Goal: Task Accomplishment & Management: Use online tool/utility

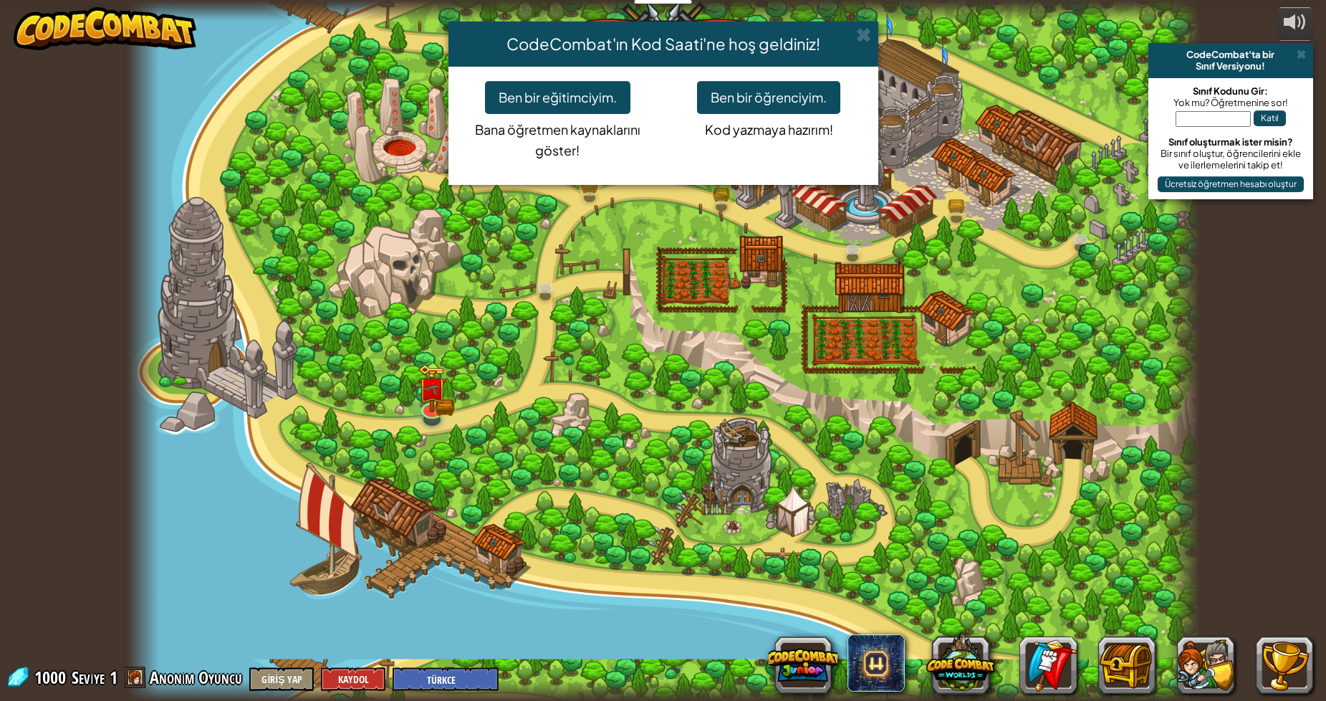
select select "tr"
click at [722, 92] on button "Ben bir öğrenciyim." at bounding box center [768, 97] width 143 height 33
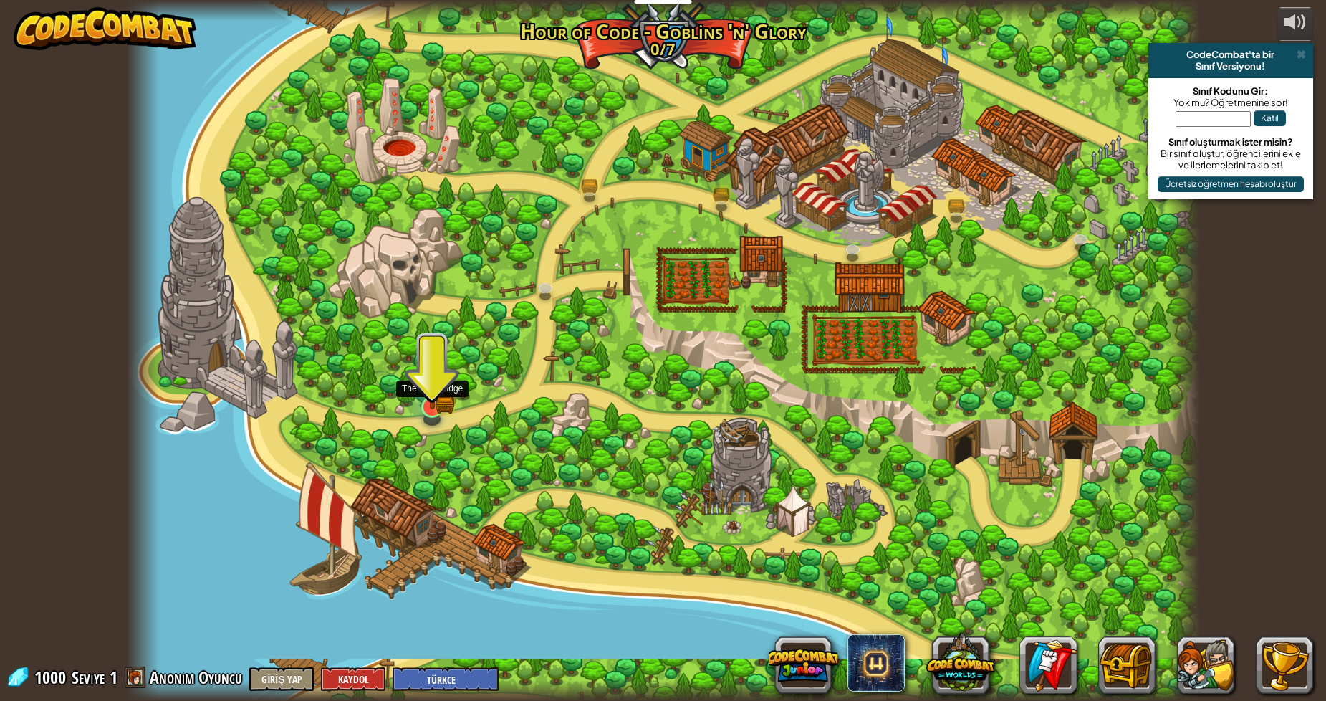
click at [442, 395] on img at bounding box center [432, 377] width 29 height 64
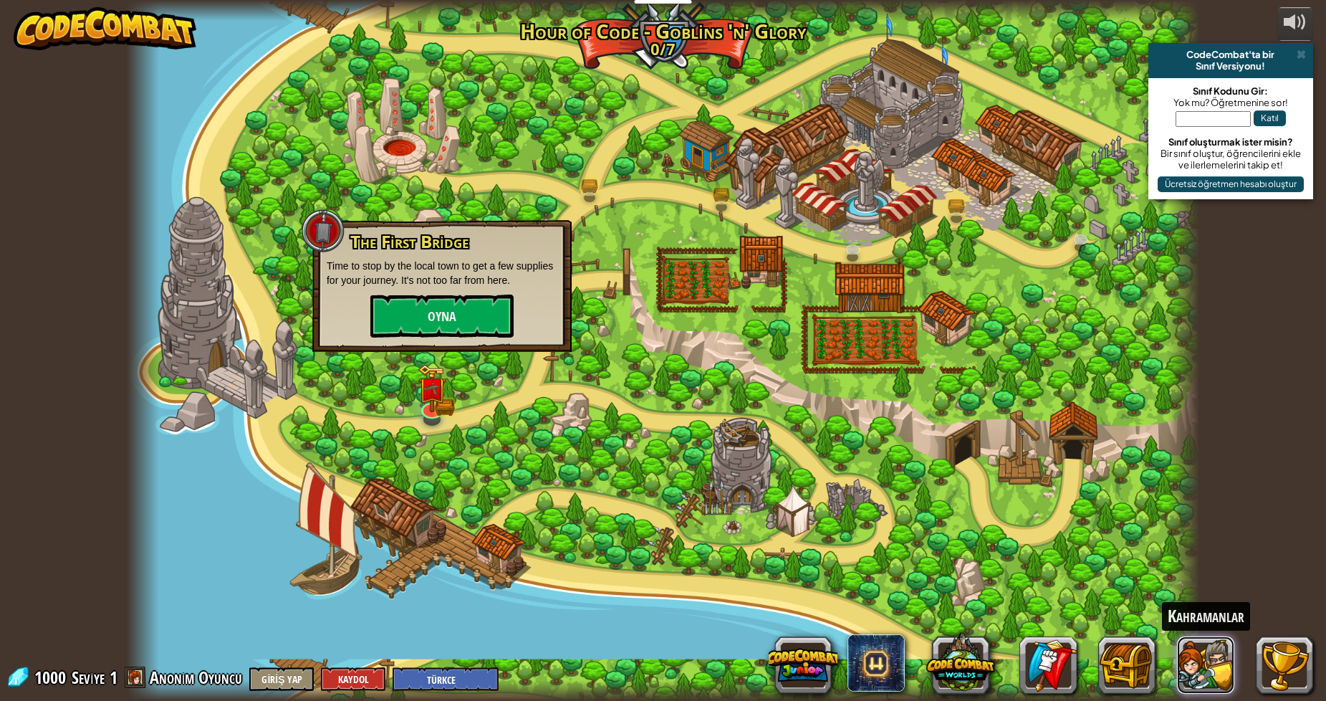
click at [1232, 677] on button at bounding box center [1205, 664] width 57 height 57
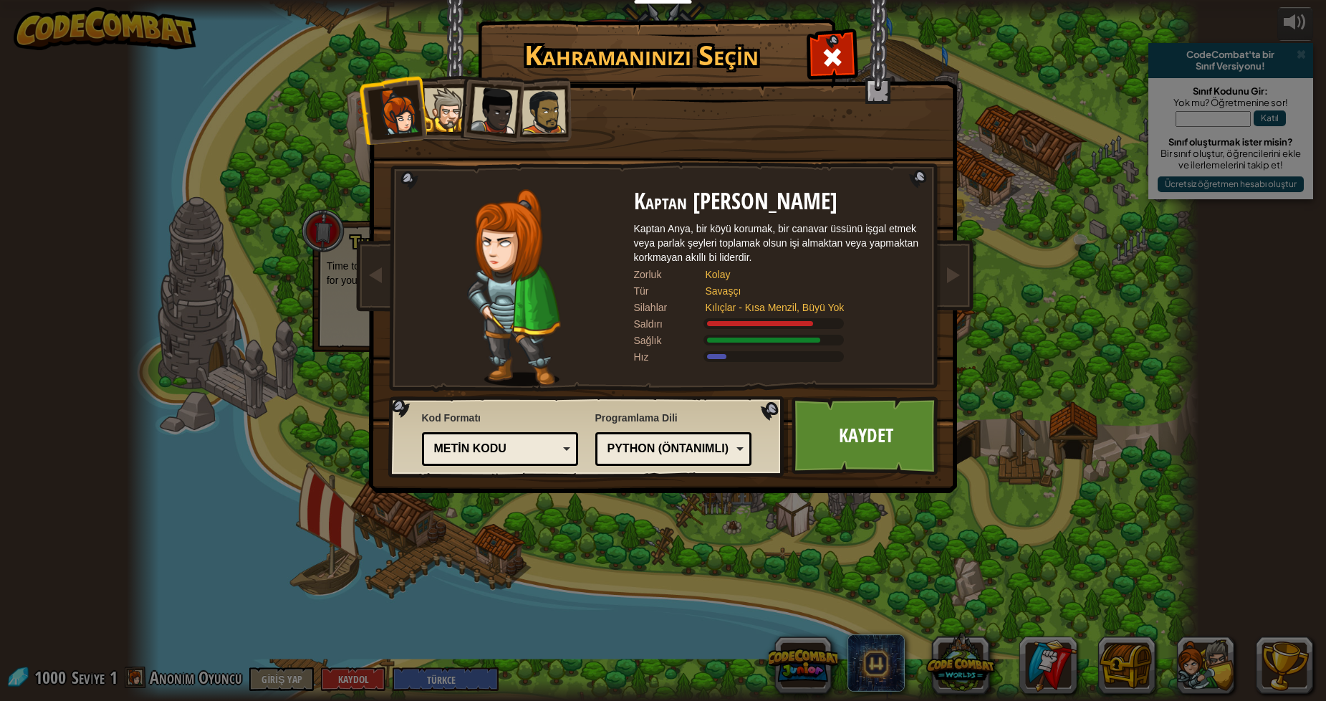
click at [493, 124] on div at bounding box center [494, 110] width 47 height 47
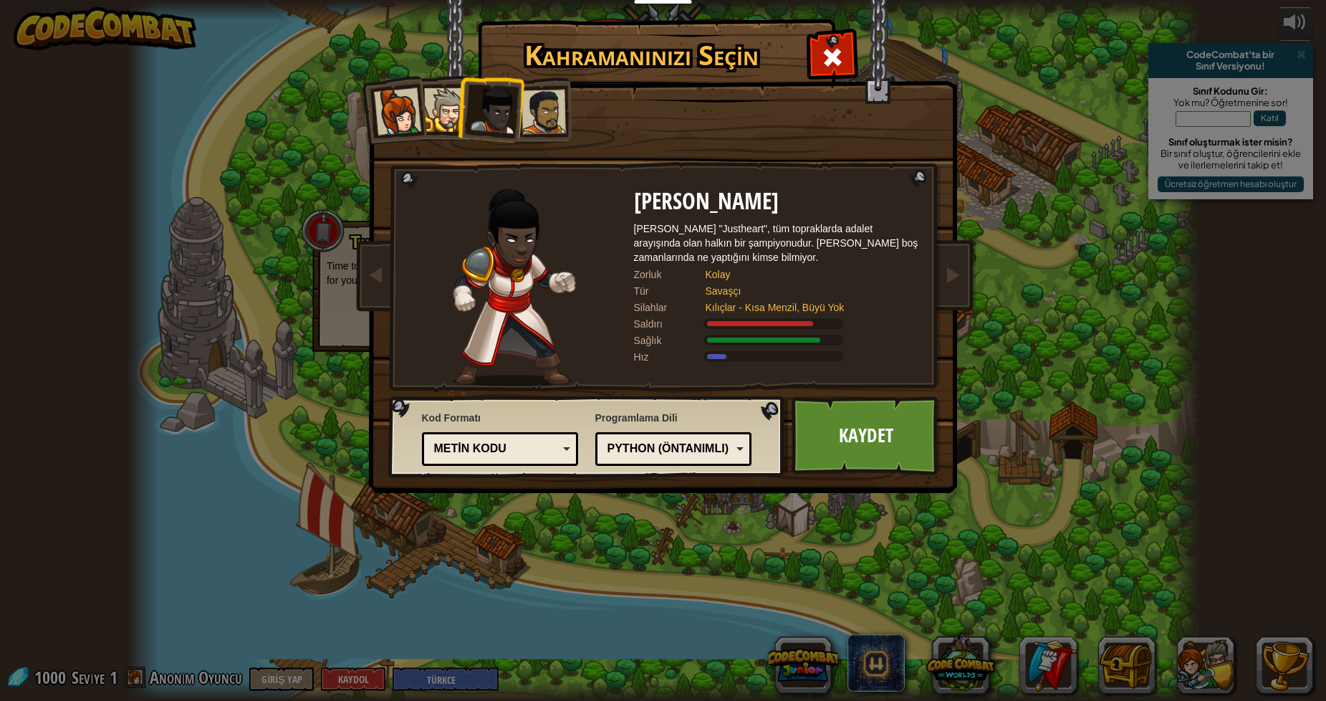
click at [537, 119] on div at bounding box center [543, 112] width 44 height 44
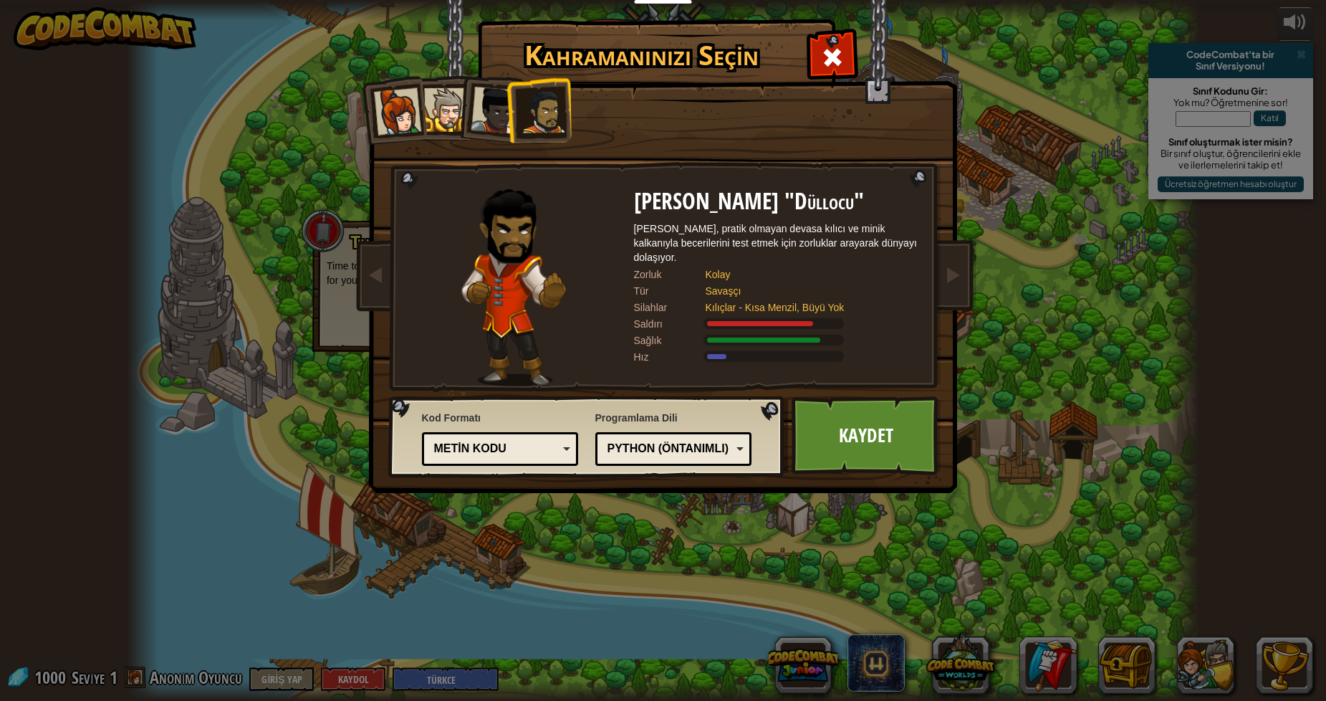
click at [437, 107] on div at bounding box center [446, 110] width 44 height 44
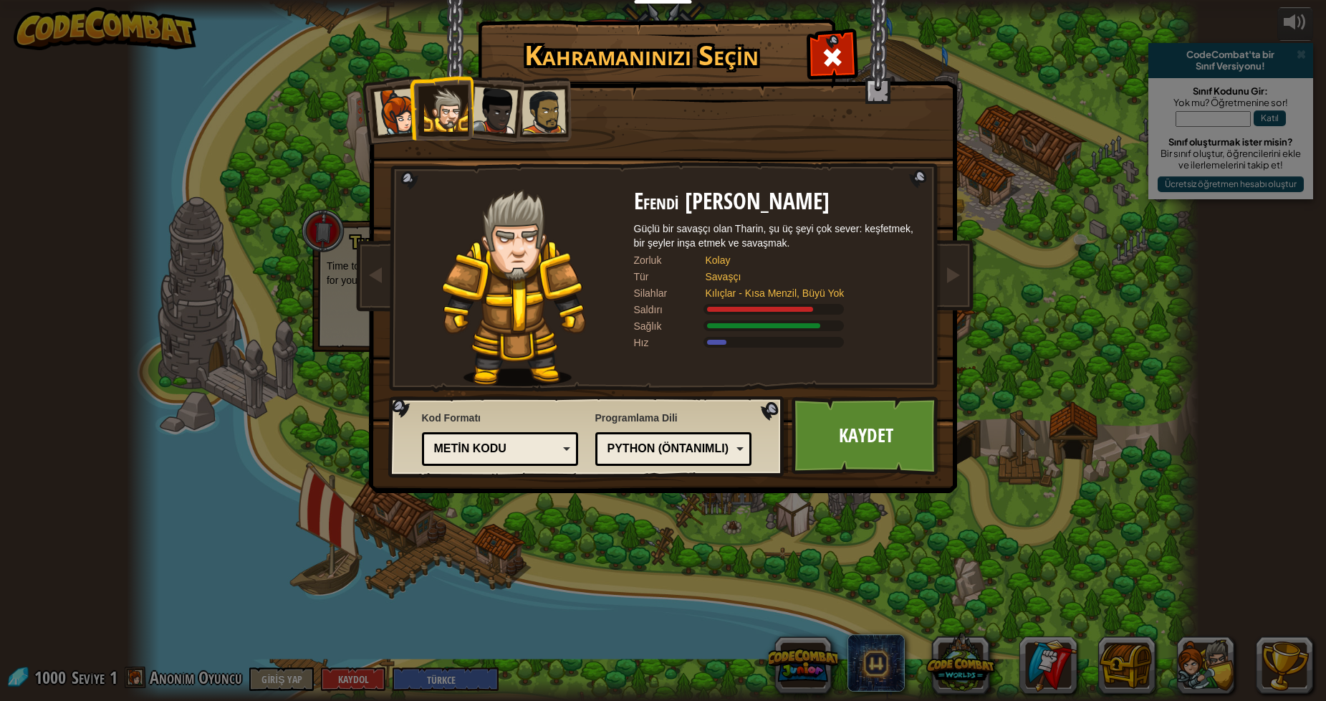
click at [486, 112] on div at bounding box center [494, 110] width 47 height 47
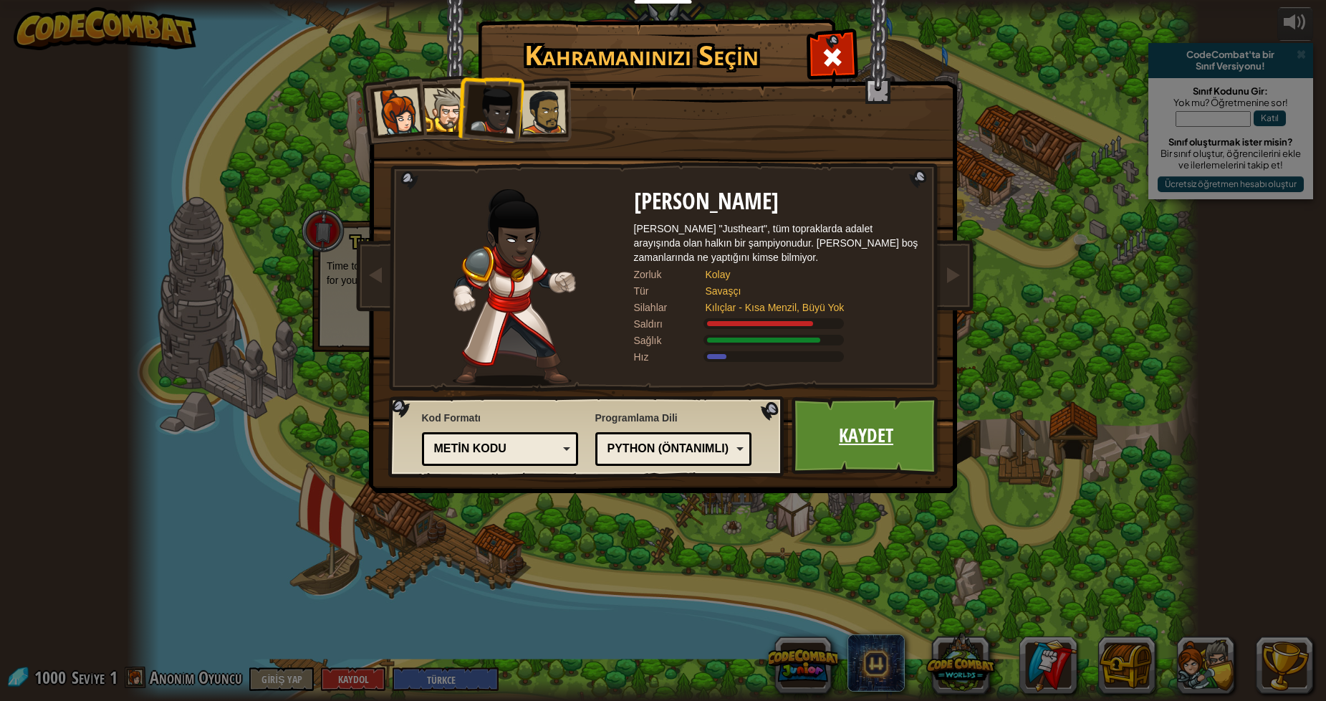
click at [837, 436] on link "Kaydet" at bounding box center [867, 435] width 150 height 79
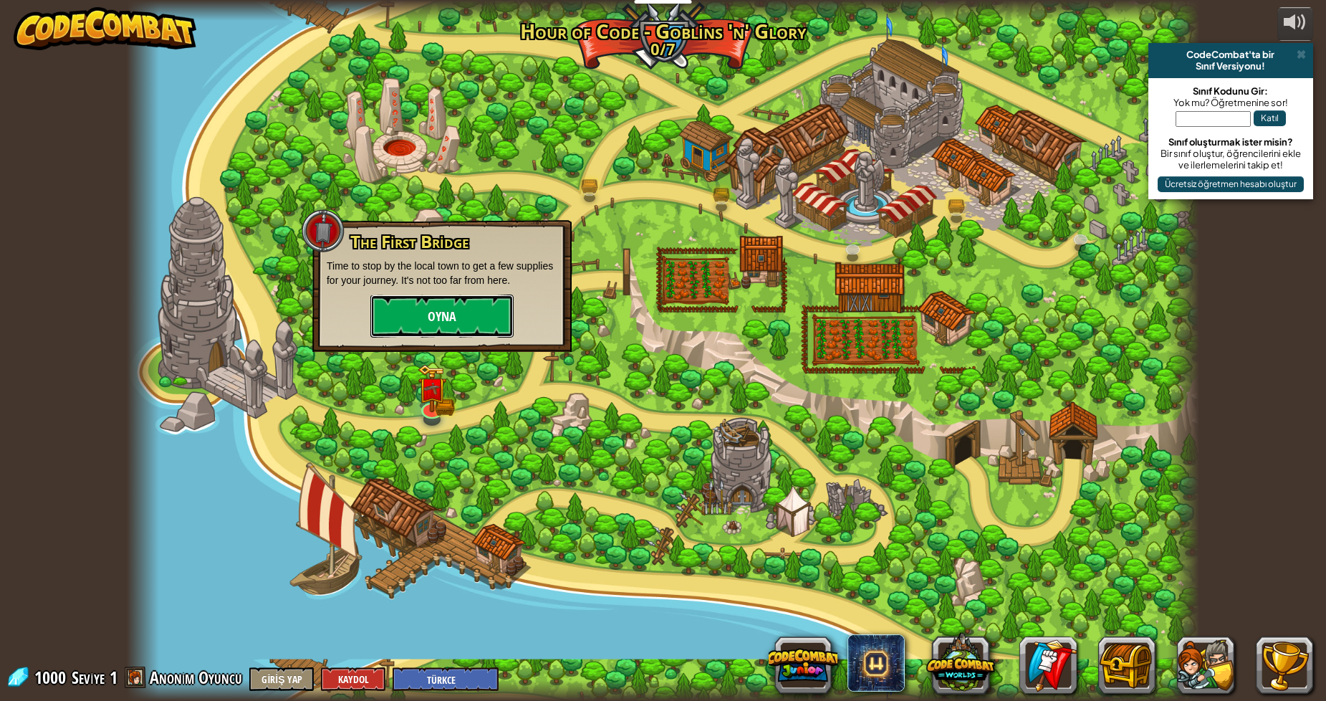
click at [432, 312] on button "Oyna" at bounding box center [441, 315] width 143 height 43
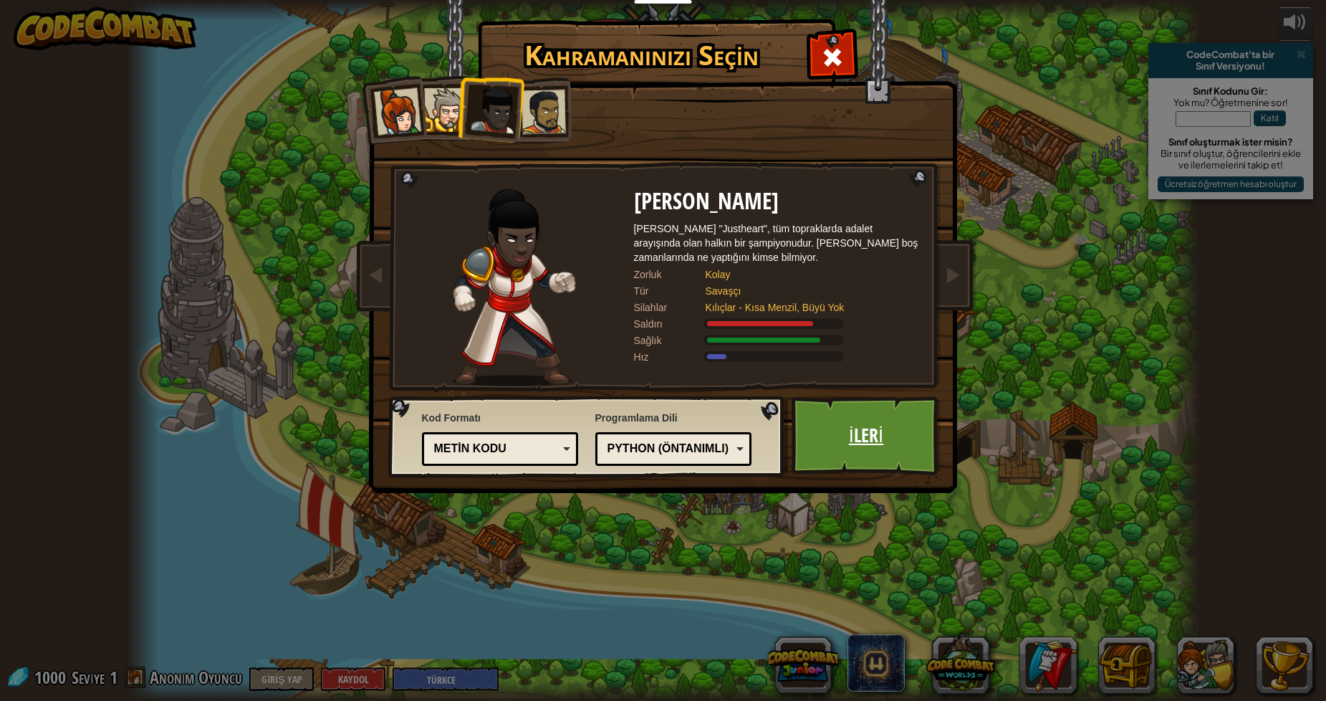
click at [816, 405] on link "İleri" at bounding box center [867, 435] width 150 height 79
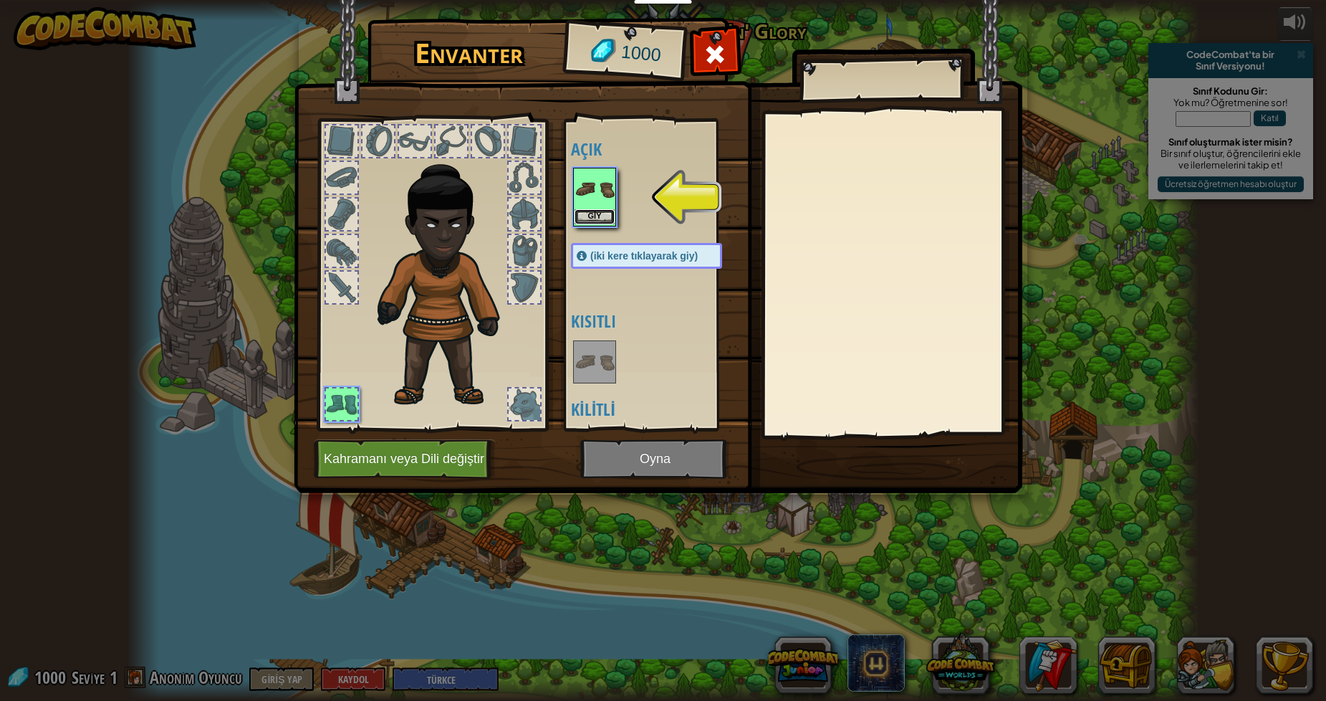
click at [592, 216] on button "Giy" at bounding box center [595, 216] width 40 height 15
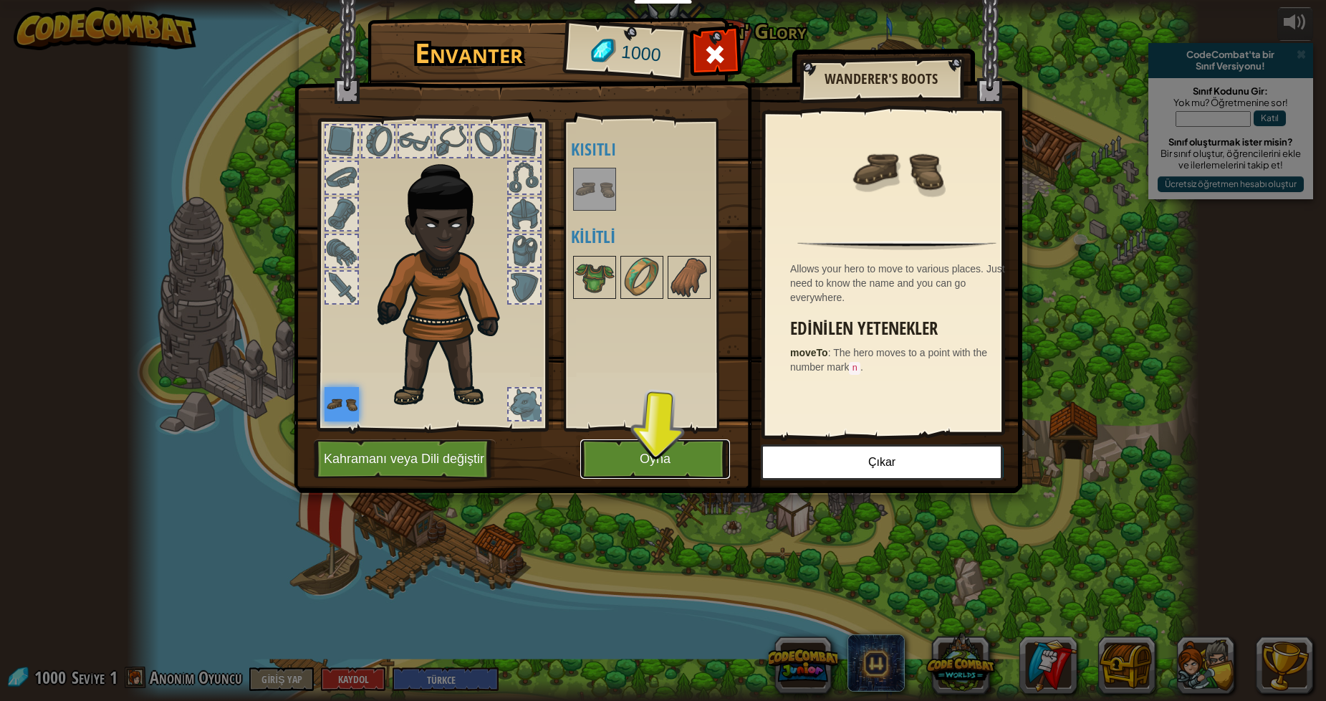
drag, startPoint x: 642, startPoint y: 441, endPoint x: 658, endPoint y: 325, distance: 117.8
click at [711, 380] on div "Envanter 1000 Açık Giy (iki kere tıklayarak giy) Kısıtlı Kilitli Wanderer's Boo…" at bounding box center [663, 257] width 729 height 473
click at [583, 291] on img at bounding box center [595, 277] width 40 height 40
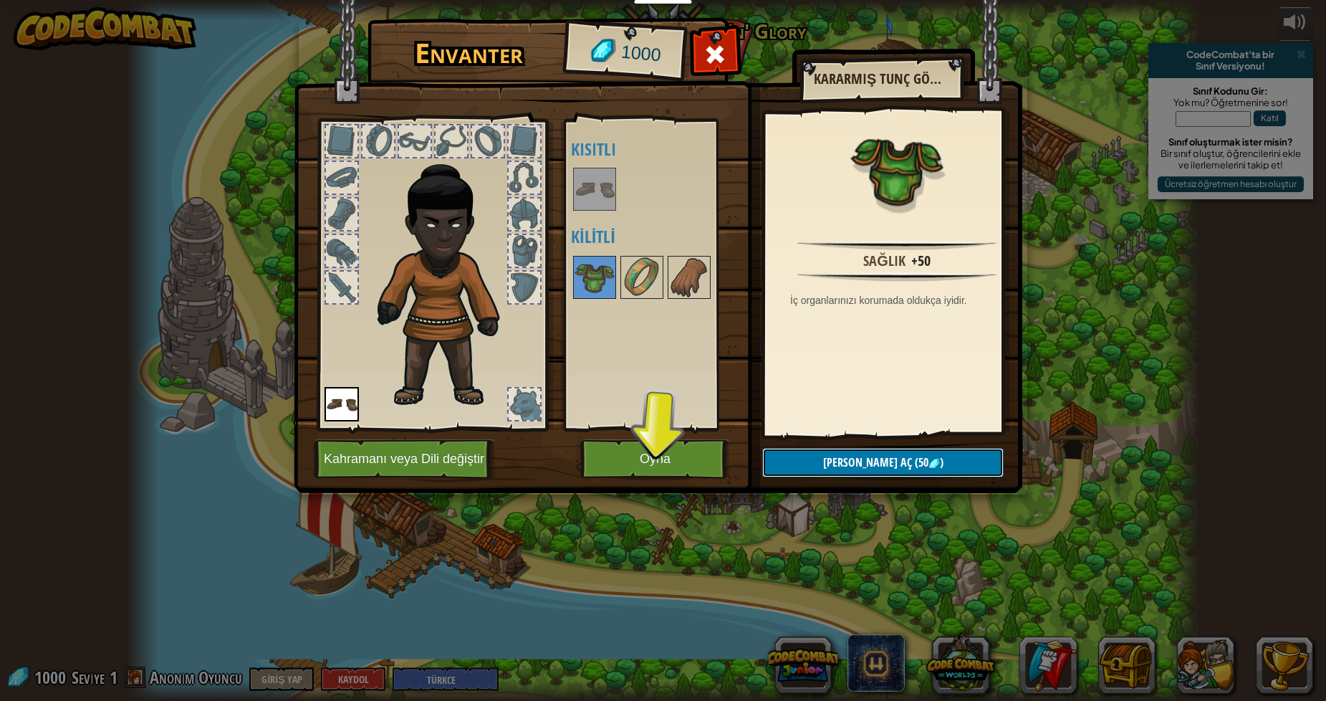
click at [830, 457] on button "Kilidi aç (50 )" at bounding box center [882, 462] width 241 height 29
click at [646, 292] on img at bounding box center [642, 277] width 40 height 40
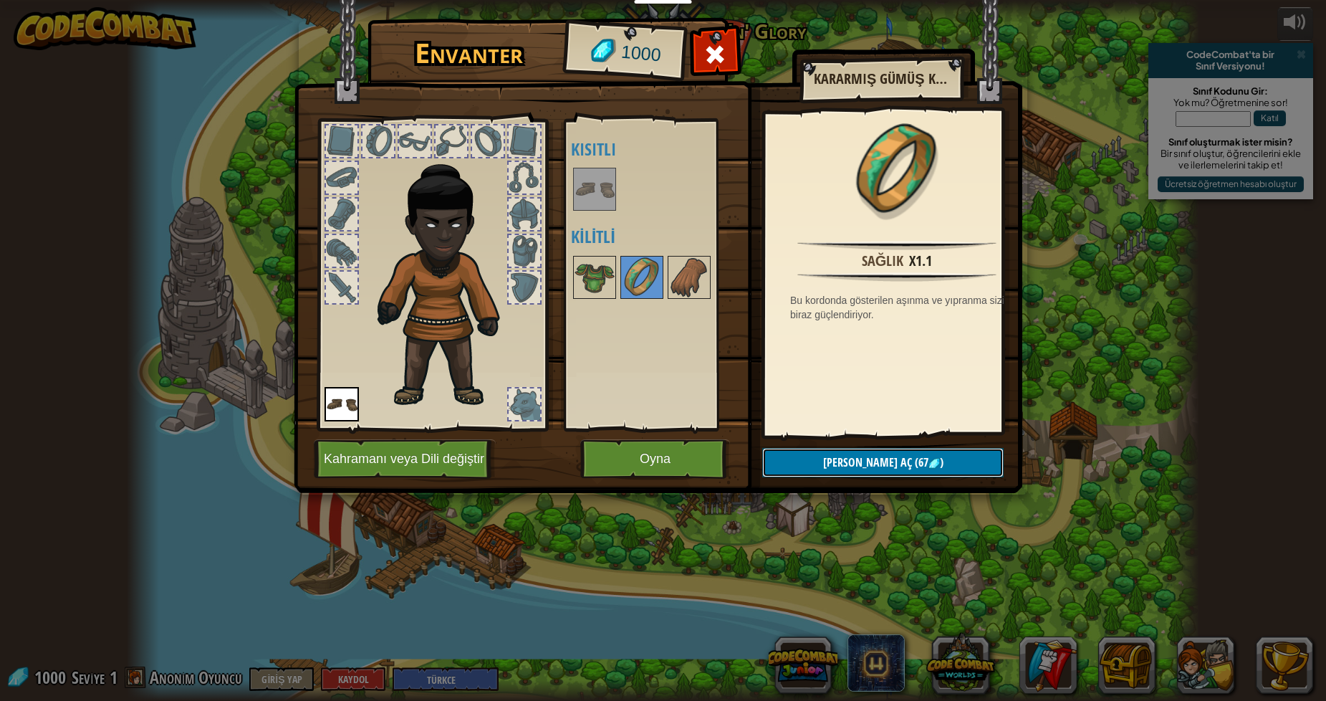
click at [800, 456] on button "[PERSON_NAME] aç (67 )" at bounding box center [882, 462] width 241 height 29
drag, startPoint x: 676, startPoint y: 276, endPoint x: 693, endPoint y: 308, distance: 36.5
click at [681, 285] on img at bounding box center [689, 277] width 40 height 40
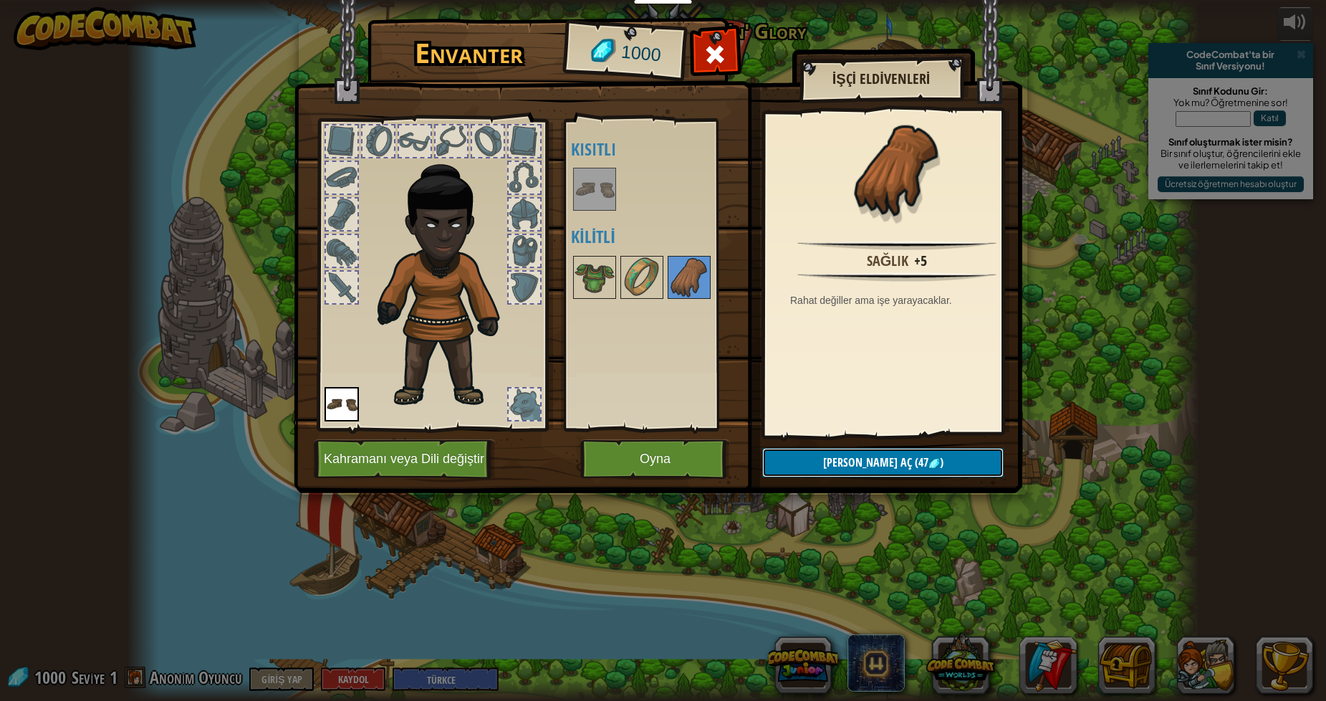
click at [861, 470] on button "Kilidi aç (47 )" at bounding box center [882, 462] width 241 height 29
click at [602, 266] on img at bounding box center [595, 277] width 40 height 40
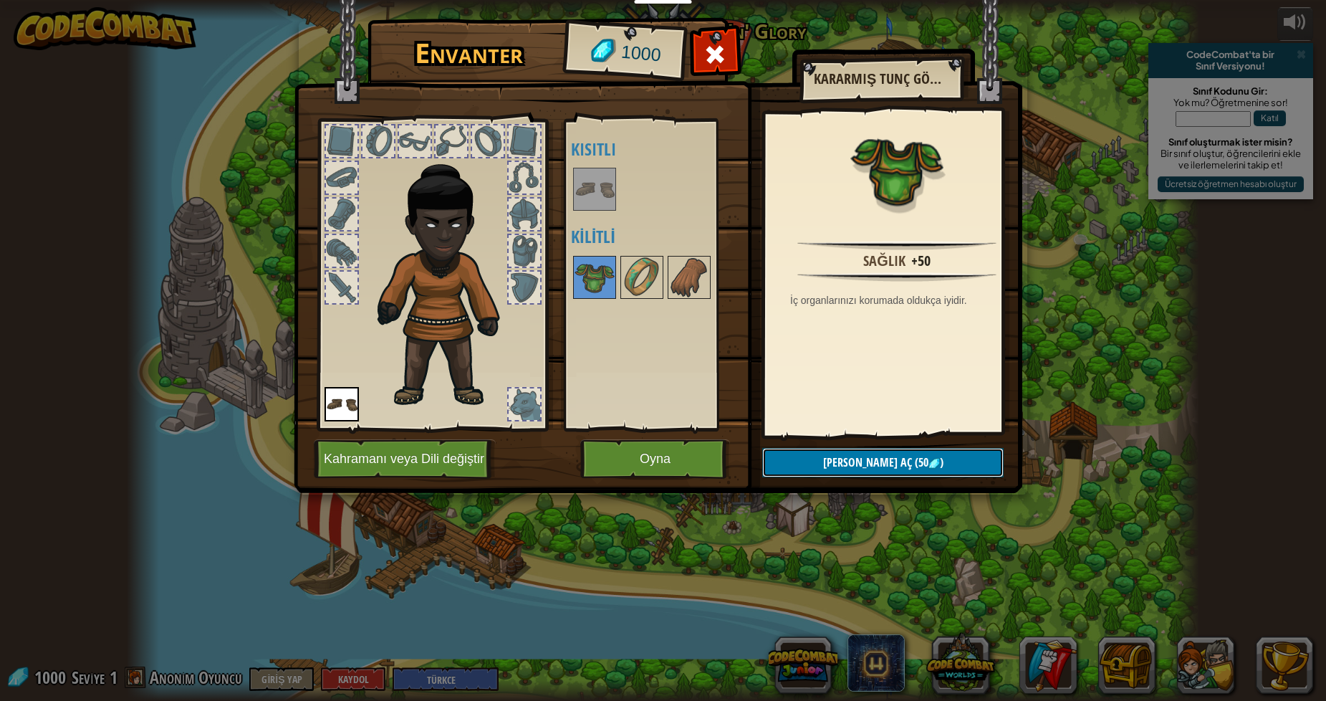
click at [878, 471] on button "Kilidi aç (50 )" at bounding box center [882, 462] width 241 height 29
click at [871, 441] on img at bounding box center [658, 233] width 729 height 520
click at [875, 461] on button "[PERSON_NAME] aç" at bounding box center [882, 462] width 241 height 29
click at [875, 461] on button "Devam et" at bounding box center [882, 462] width 241 height 29
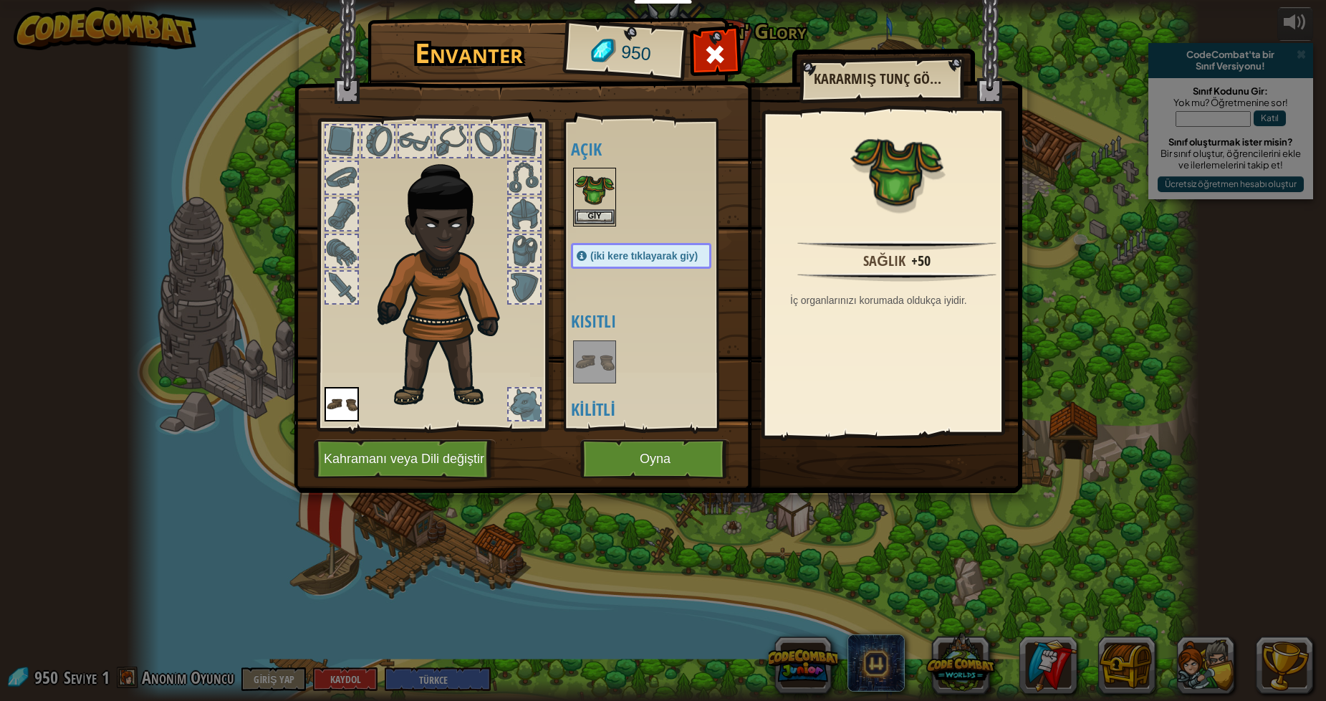
click at [599, 210] on div "Giy" at bounding box center [594, 197] width 43 height 59
click at [593, 214] on button "Giy" at bounding box center [595, 216] width 40 height 15
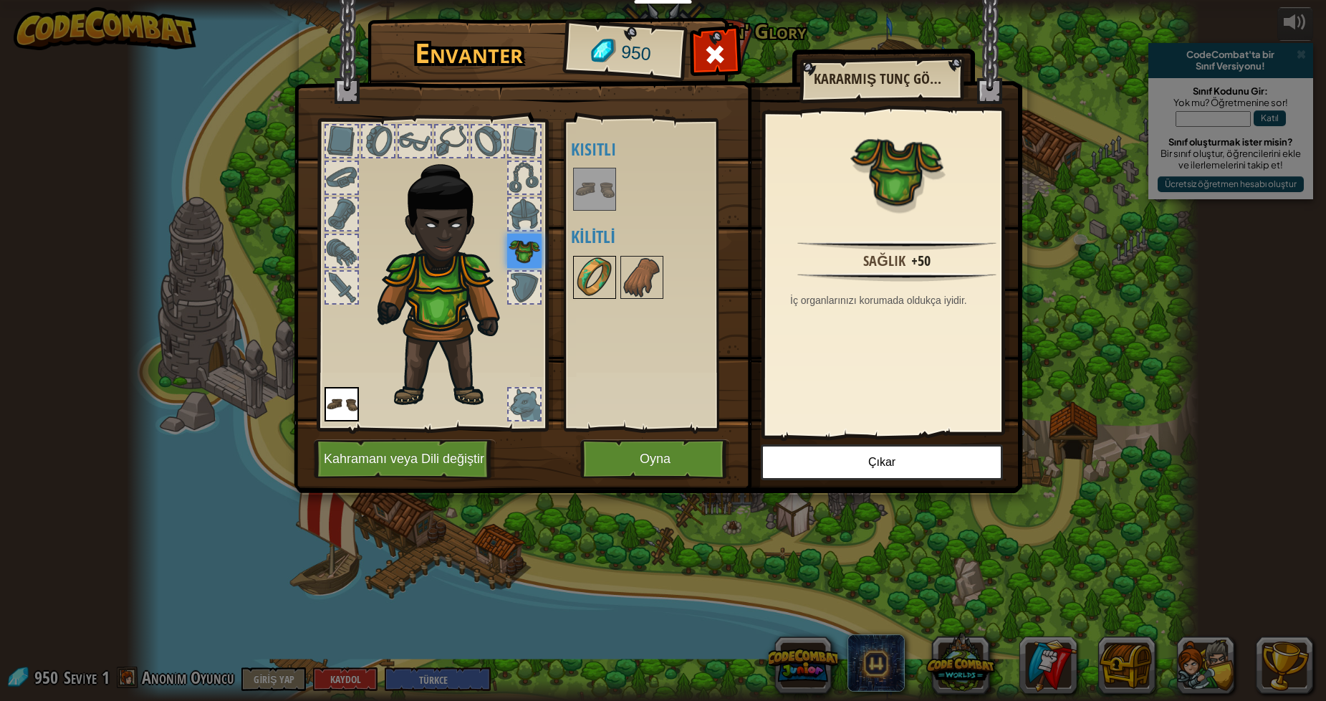
click at [600, 267] on img at bounding box center [595, 277] width 40 height 40
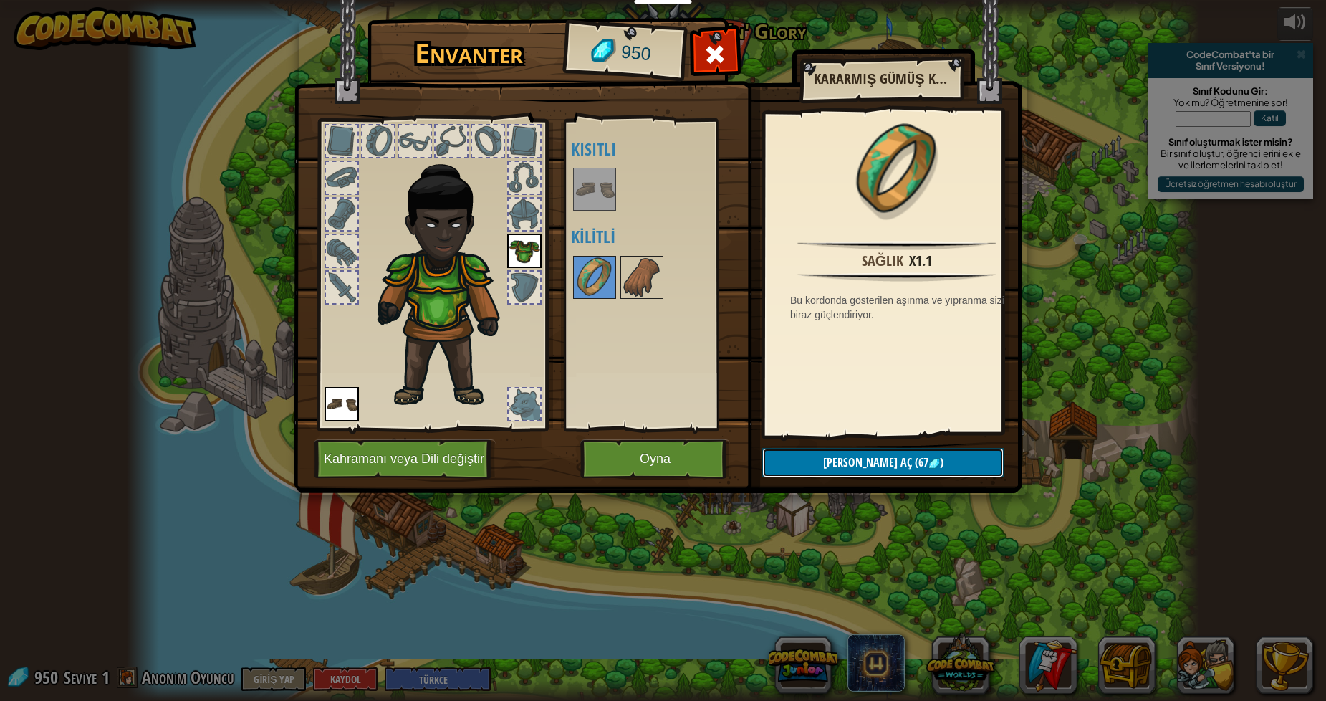
click at [874, 460] on span "[PERSON_NAME] aç" at bounding box center [867, 462] width 89 height 16
click at [874, 460] on button "Devam et" at bounding box center [882, 462] width 241 height 29
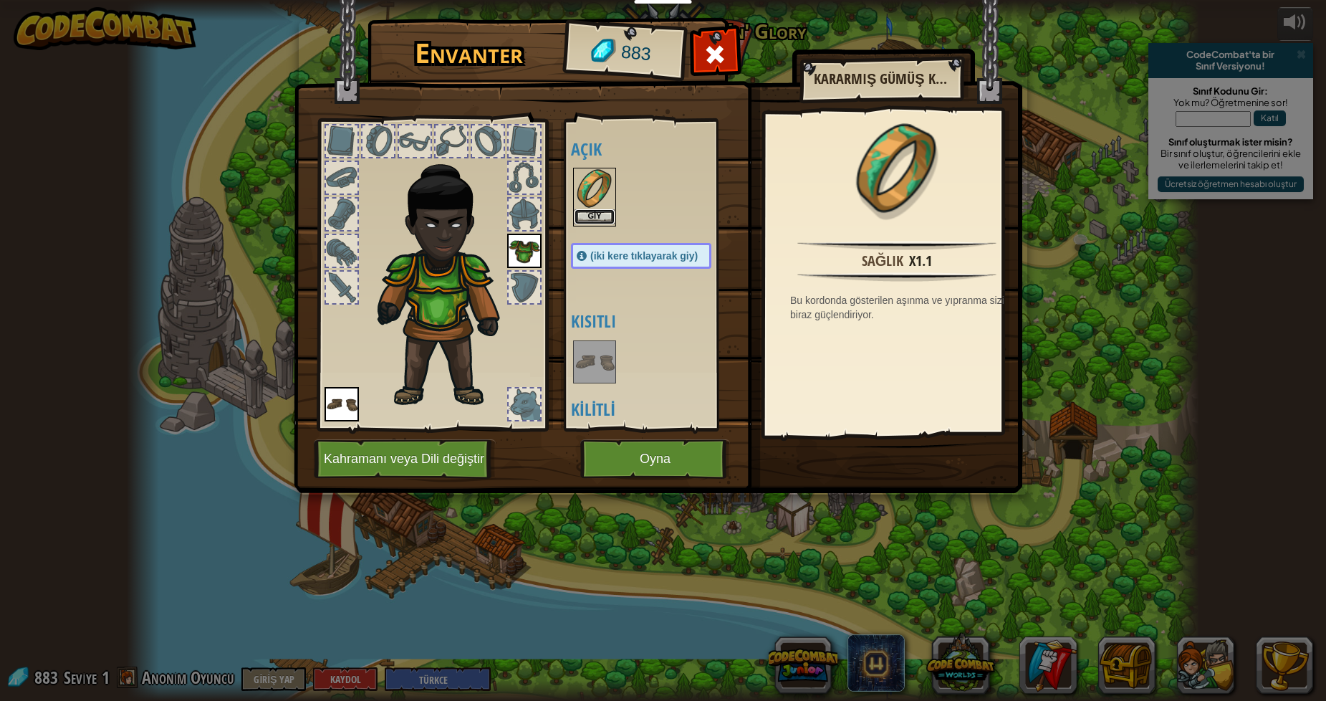
click at [583, 217] on button "Giy" at bounding box center [595, 216] width 40 height 15
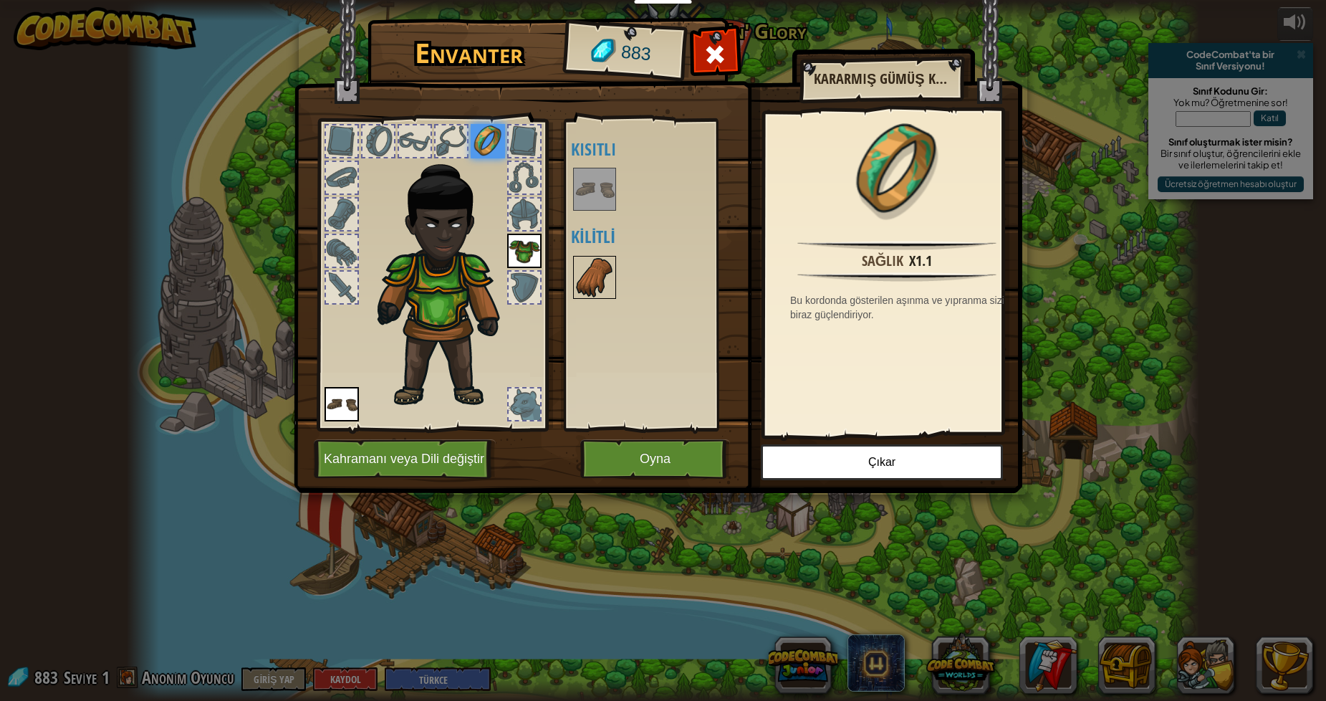
click at [585, 282] on img at bounding box center [595, 277] width 40 height 40
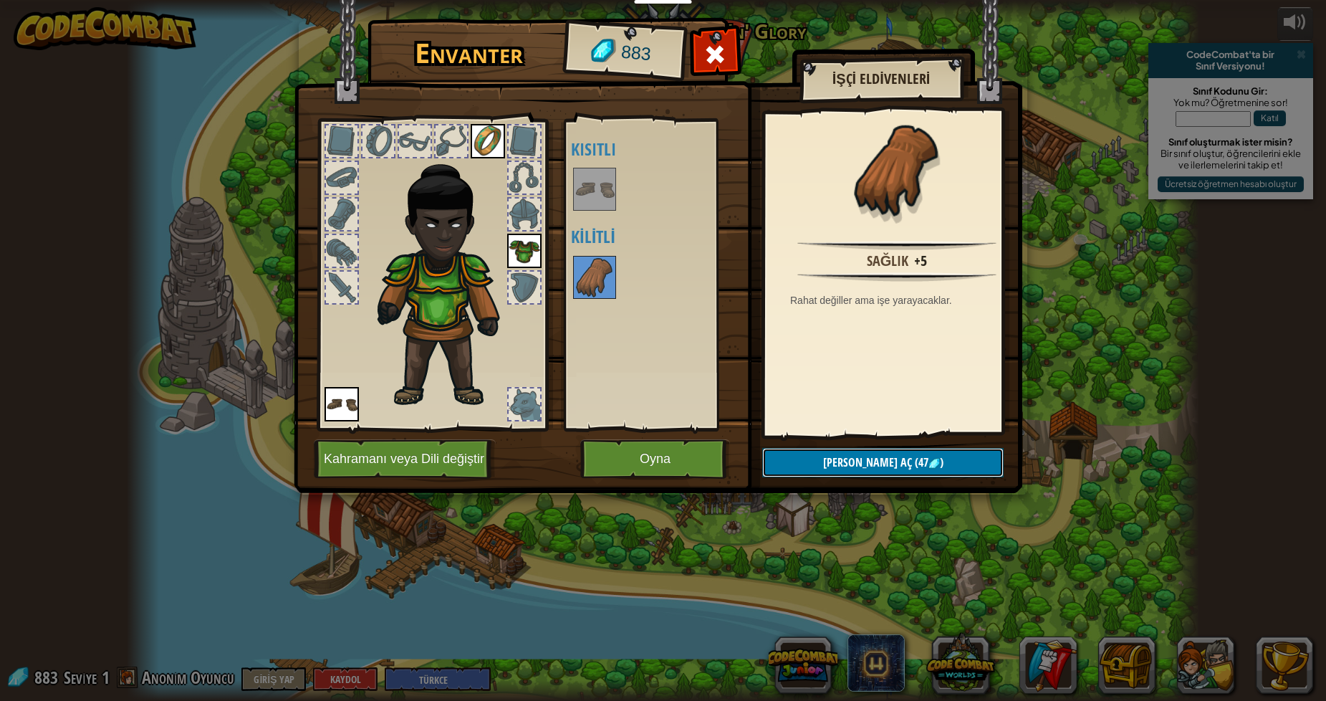
click at [819, 469] on button "Kilidi aç (47 )" at bounding box center [882, 462] width 241 height 29
click at [872, 462] on button "Devam et" at bounding box center [882, 462] width 241 height 29
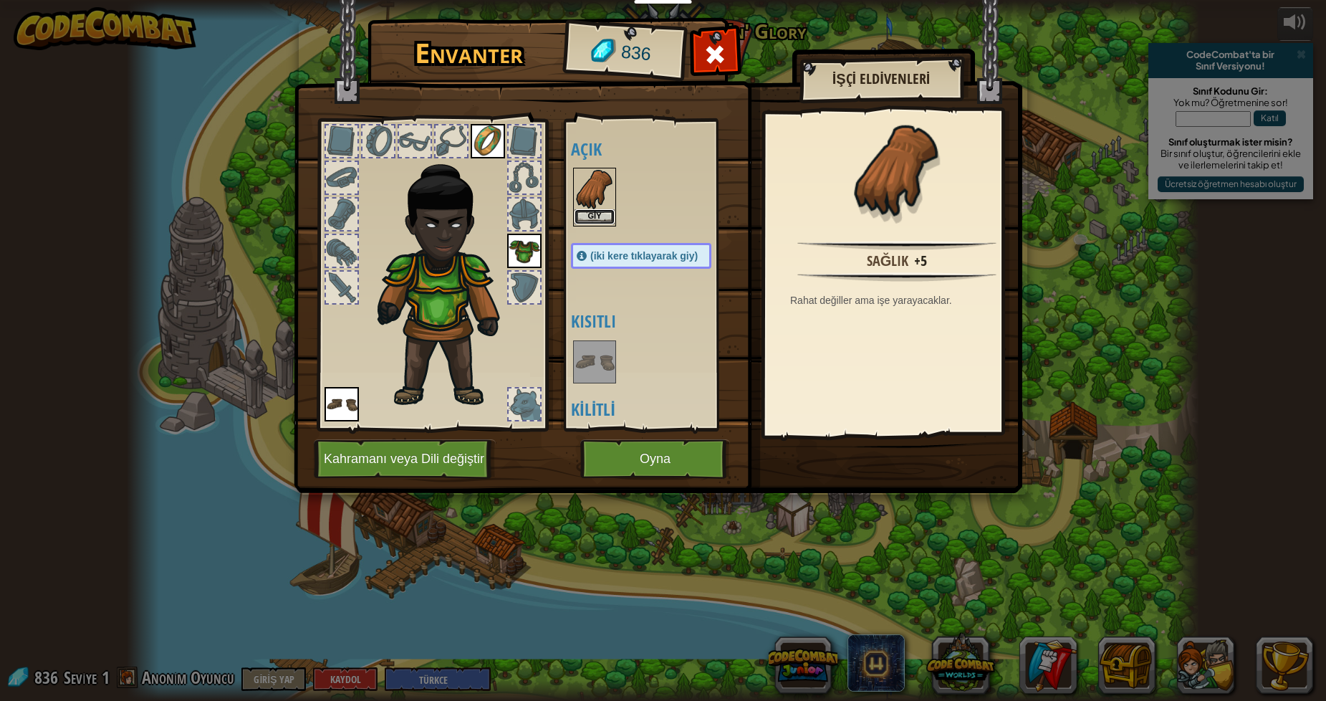
click at [592, 213] on button "Giy" at bounding box center [595, 216] width 40 height 15
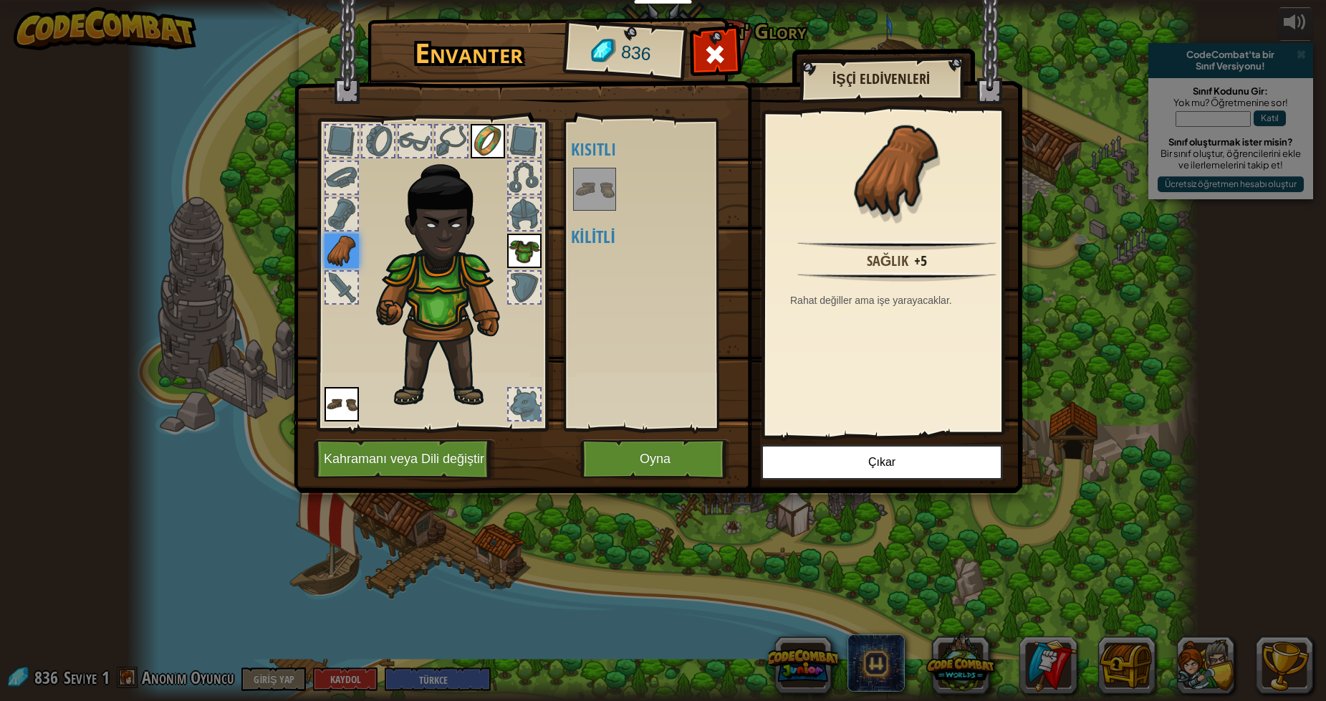
click at [530, 392] on div at bounding box center [525, 404] width 32 height 32
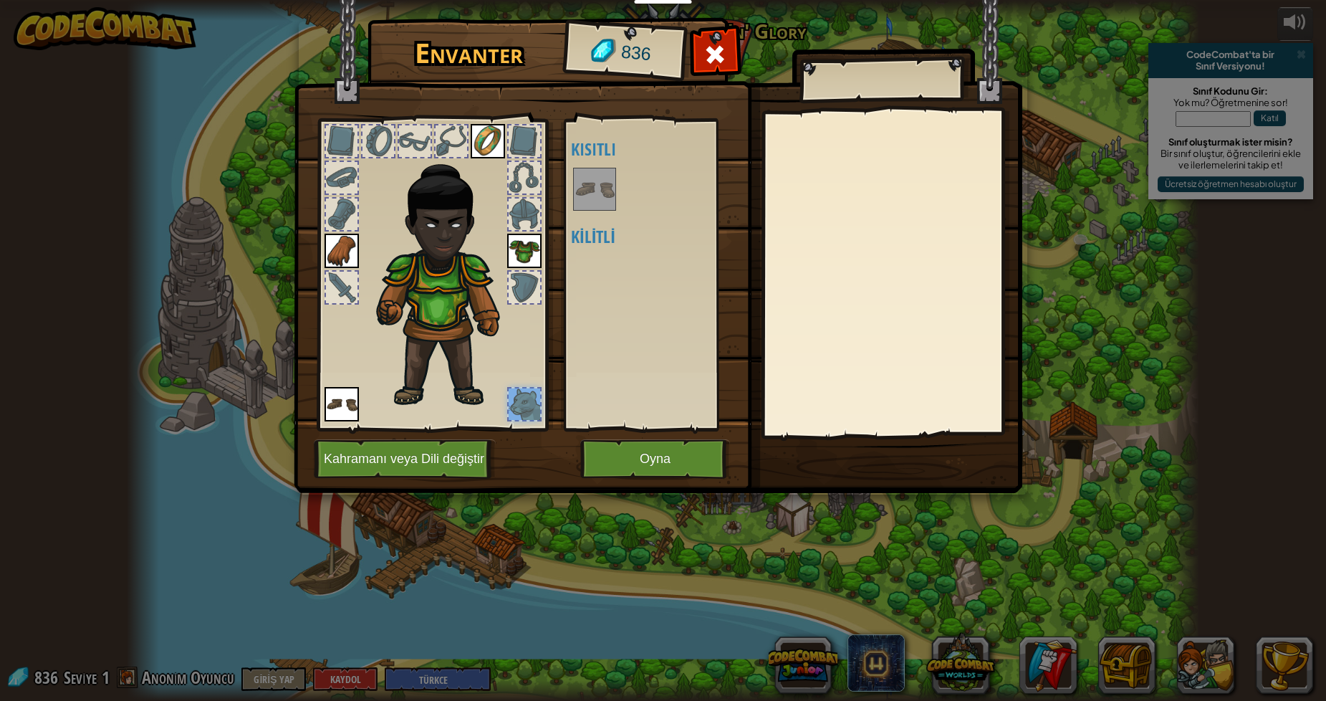
click at [530, 392] on div at bounding box center [525, 404] width 32 height 32
click at [507, 216] on img at bounding box center [448, 278] width 154 height 264
click at [514, 215] on div at bounding box center [525, 214] width 32 height 32
click at [522, 183] on div at bounding box center [525, 178] width 32 height 32
click at [535, 128] on div at bounding box center [525, 141] width 32 height 32
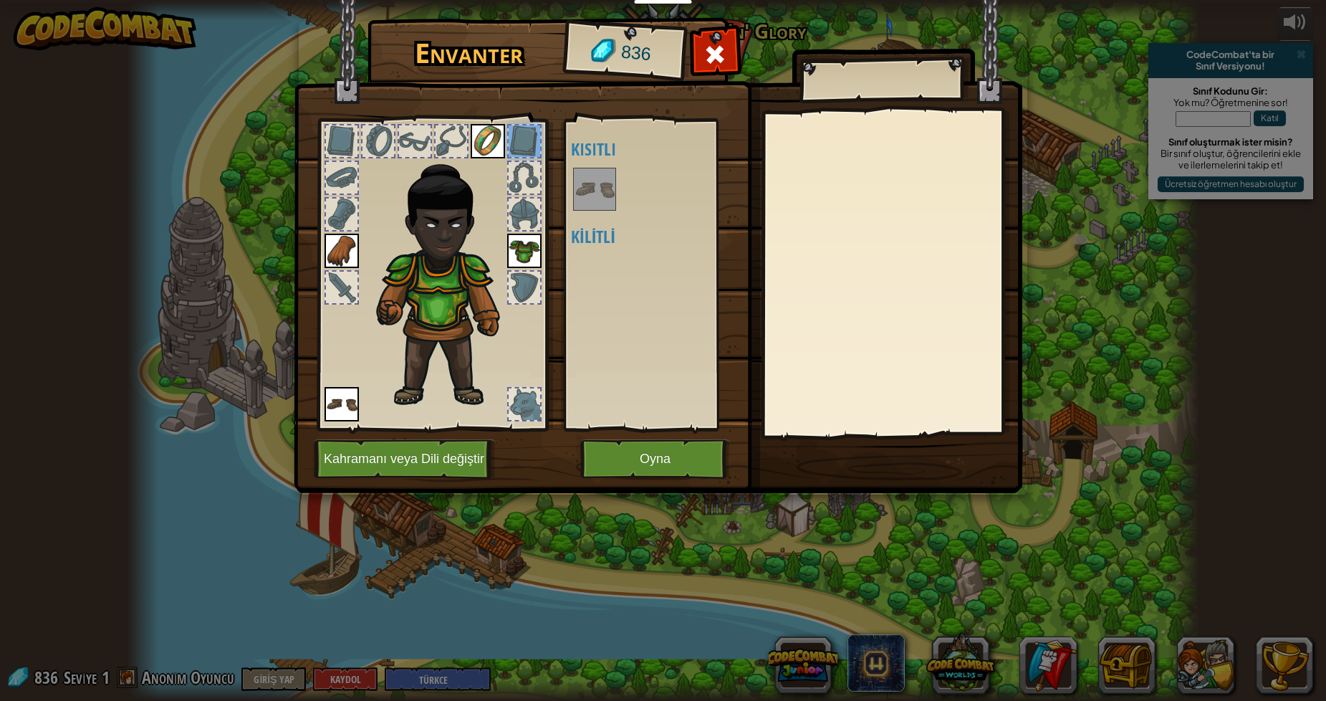
click at [448, 135] on div at bounding box center [452, 141] width 32 height 32
click at [424, 134] on div at bounding box center [415, 141] width 32 height 32
click at [661, 451] on button "Oyna" at bounding box center [655, 458] width 150 height 39
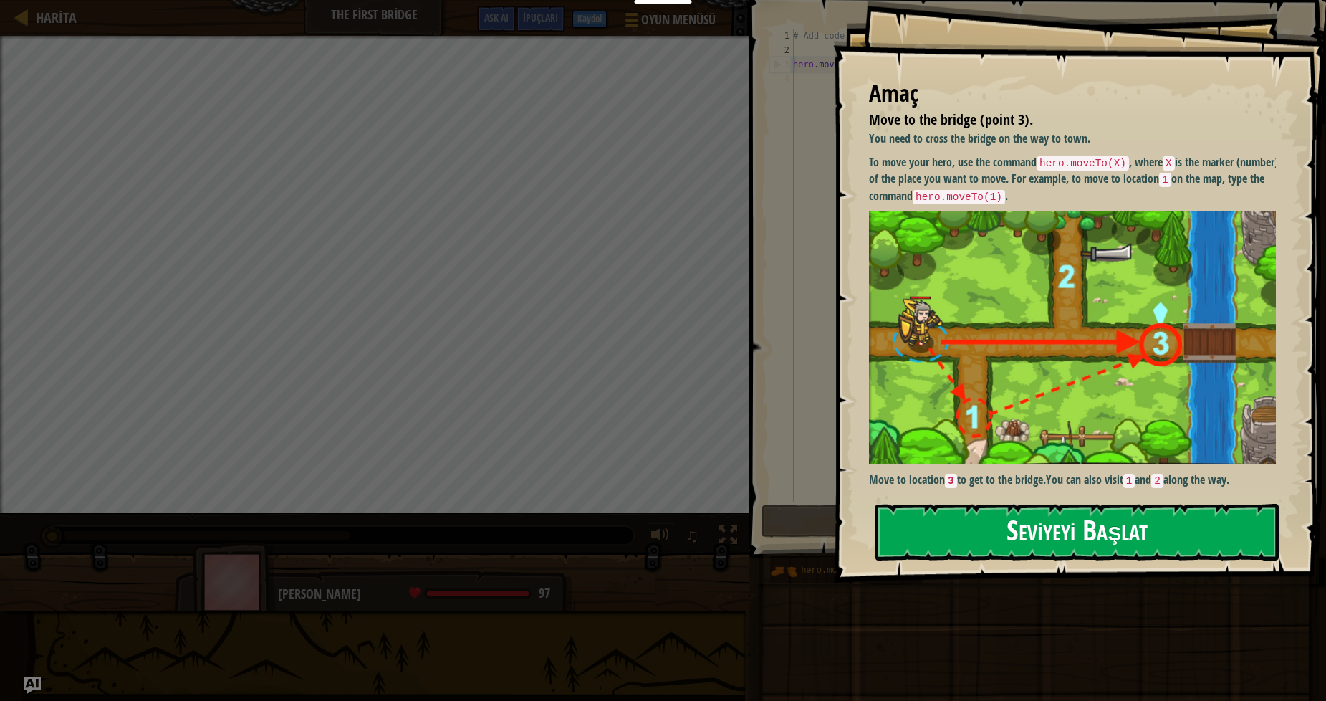
click at [1098, 529] on button "Seviyeyi Başlat" at bounding box center [1077, 532] width 403 height 57
